Goal: Find specific page/section

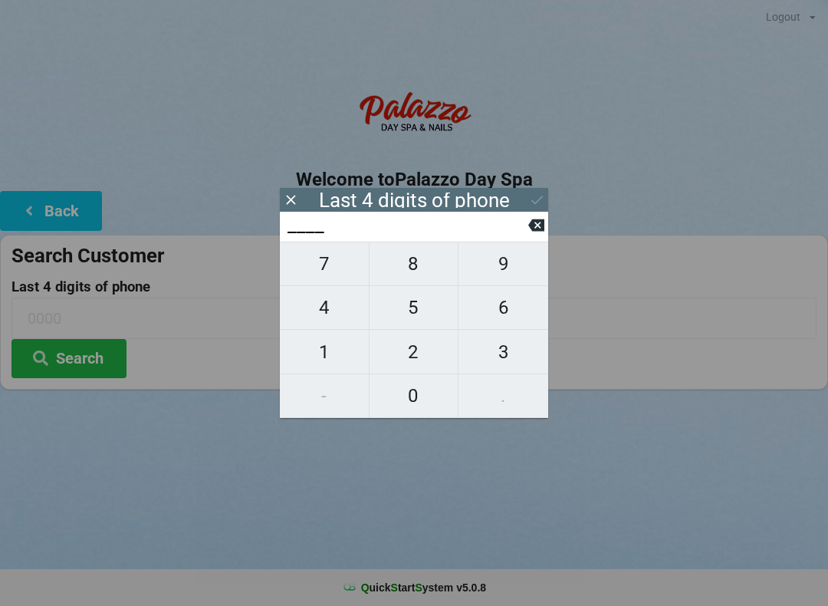
scroll to position [3, 5]
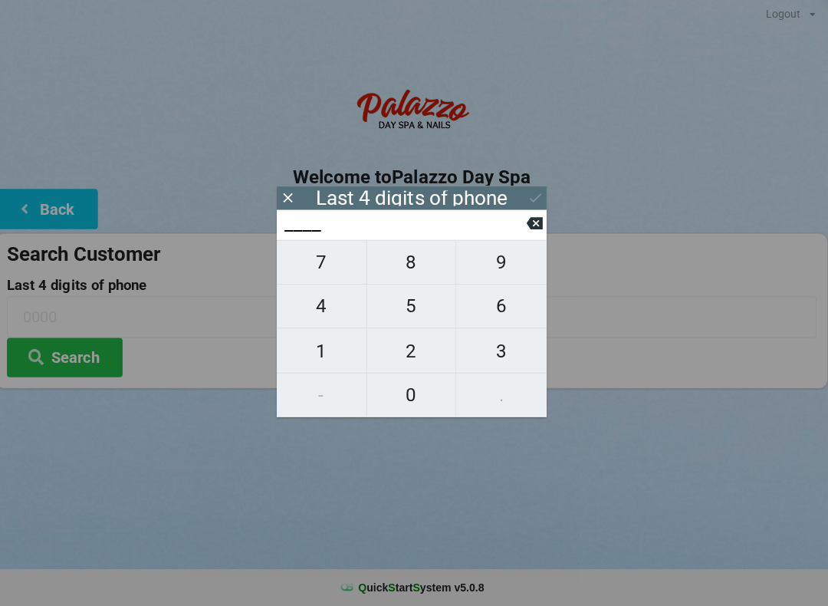
click at [317, 314] on span "4" at bounding box center [324, 307] width 89 height 32
type input "4___"
click at [405, 396] on span "0" at bounding box center [413, 395] width 89 height 32
type input "40__"
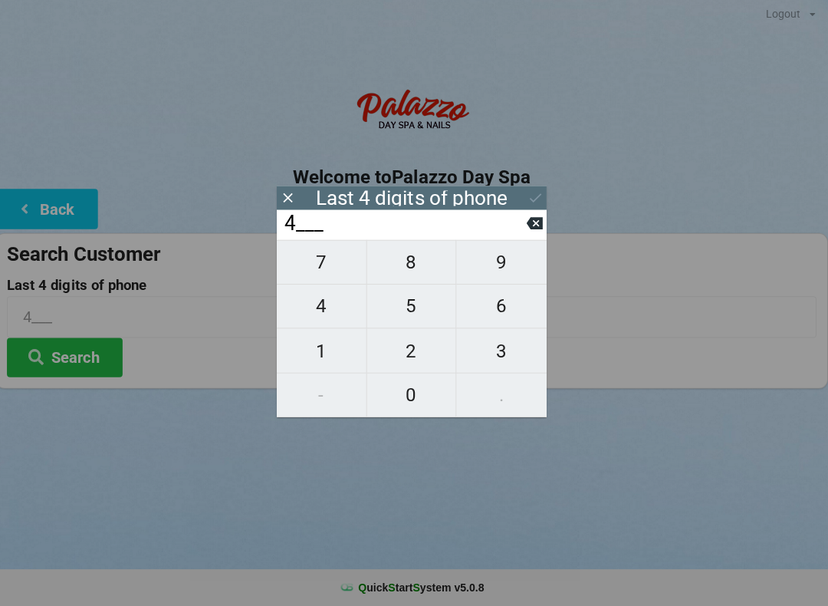
type input "40__"
click at [514, 310] on span "6" at bounding box center [503, 307] width 90 height 32
type input "406_"
click at [421, 310] on span "5" at bounding box center [413, 307] width 89 height 32
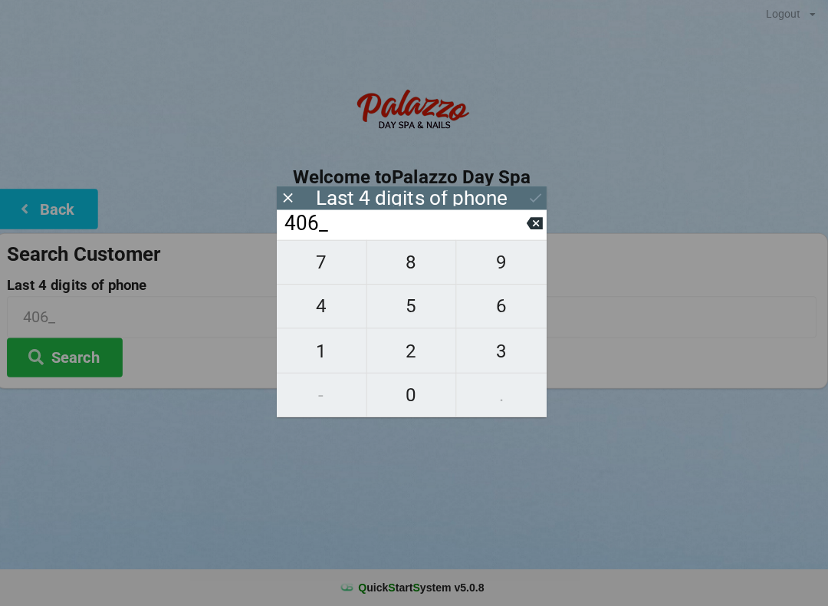
type input "4065"
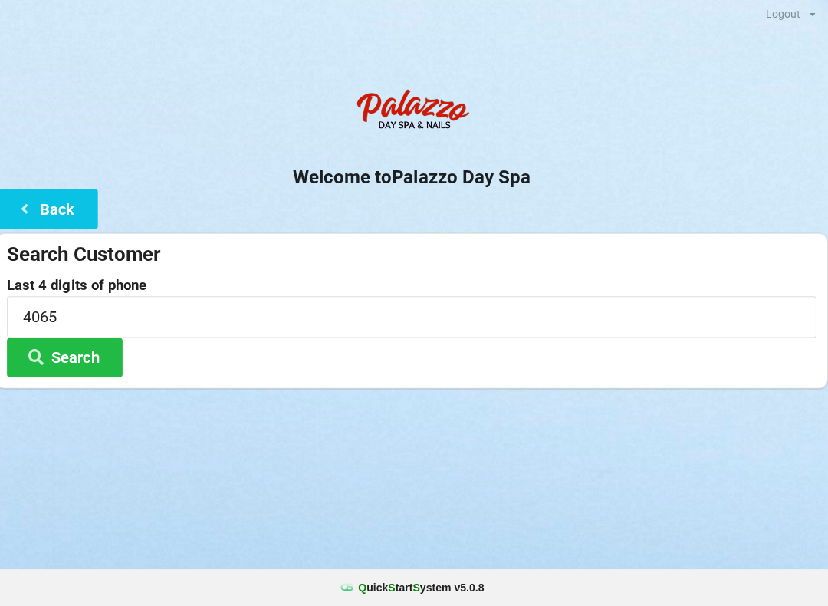
click at [635, 475] on div "Logout Logout Sign-In Welcome to Palazzo Day Spa Back Search Customer Last 4 di…" at bounding box center [414, 303] width 828 height 606
click at [94, 353] on button "Search" at bounding box center [68, 358] width 115 height 39
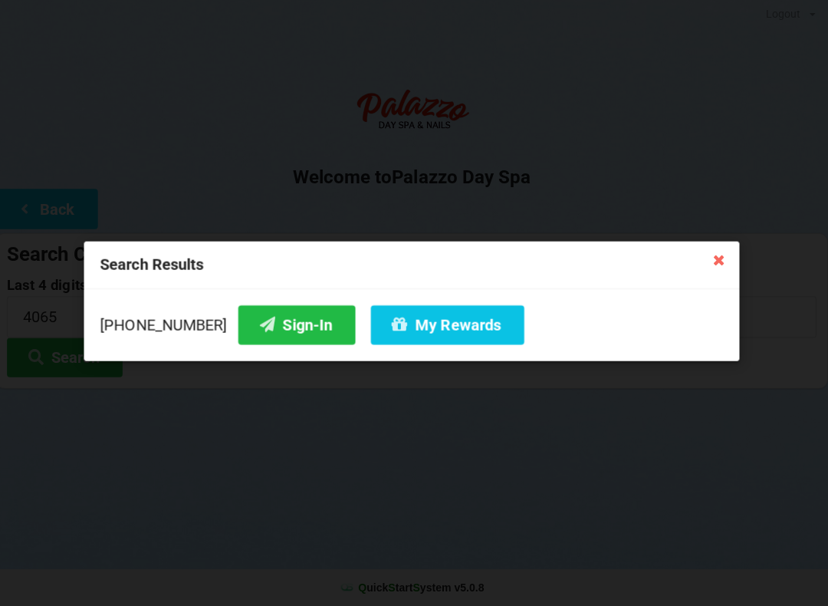
click at [278, 317] on button "Sign-In" at bounding box center [299, 326] width 117 height 39
